Goal: Register for event/course

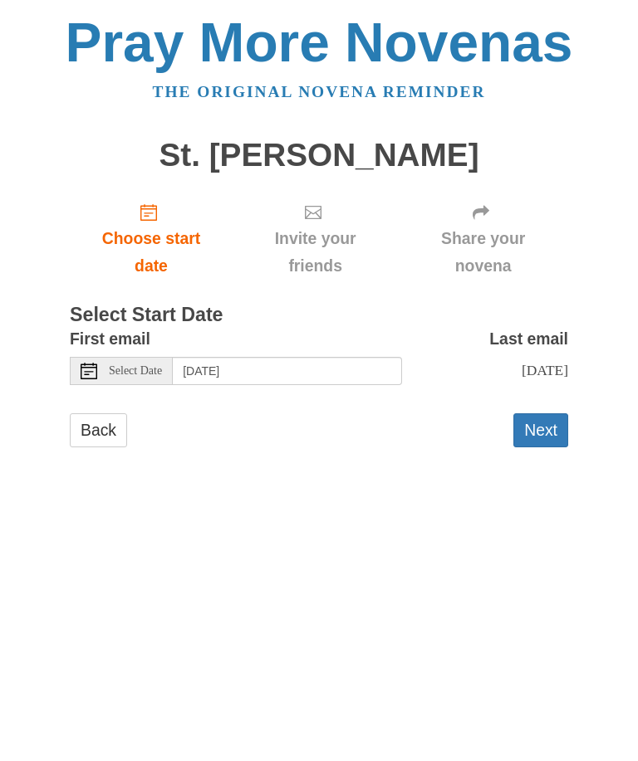
click at [538, 438] on button "Next" at bounding box center [540, 430] width 55 height 34
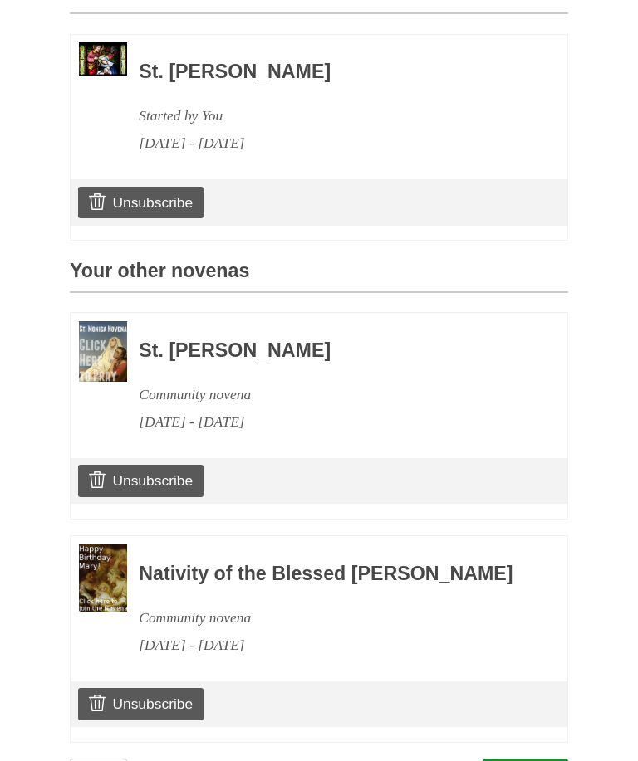
scroll to position [513, 0]
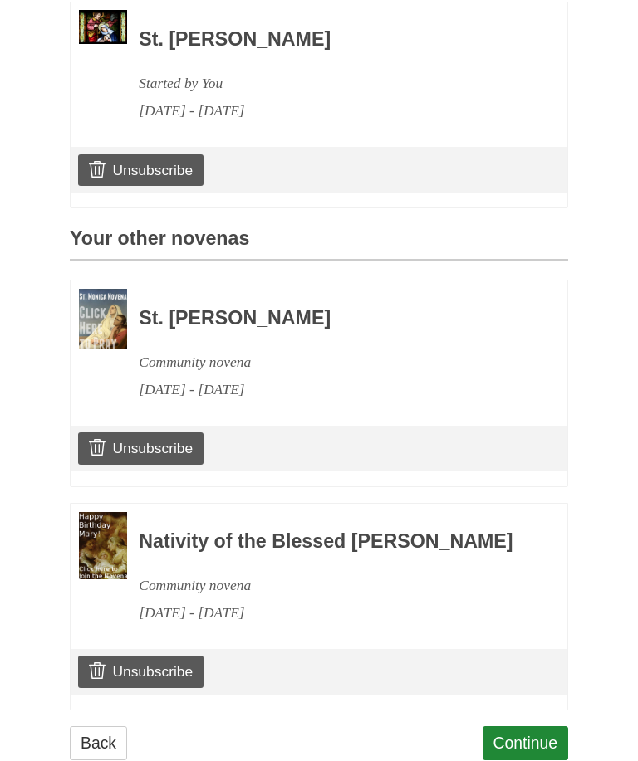
click at [533, 750] on link "Continue" at bounding box center [525, 744] width 86 height 34
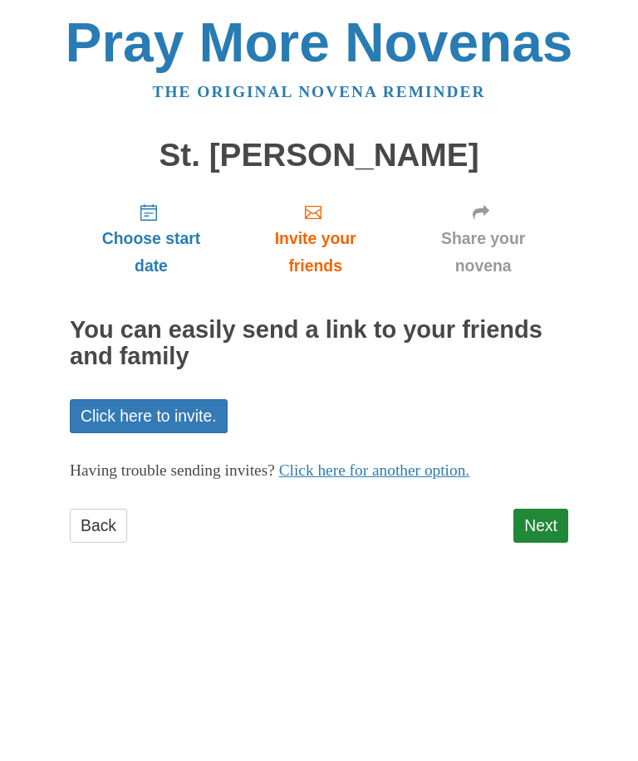
click at [550, 518] on link "Next" at bounding box center [540, 526] width 55 height 34
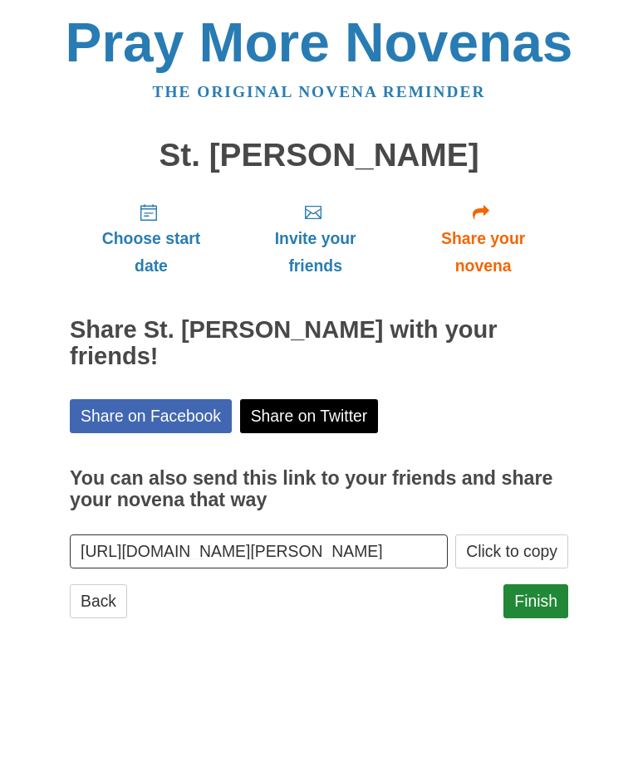
click at [545, 584] on link "Finish" at bounding box center [535, 601] width 65 height 34
